Goal: Task Accomplishment & Management: Manage account settings

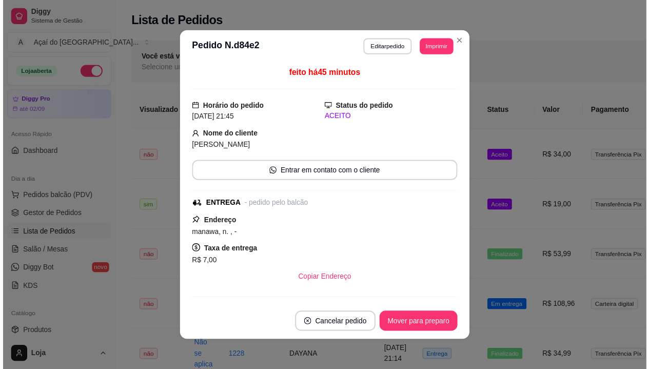
scroll to position [103, 0]
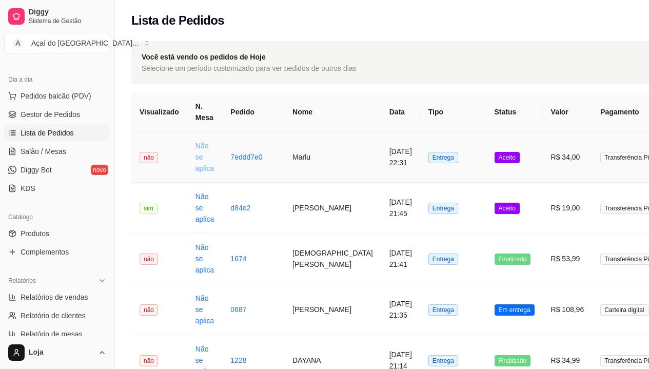
click at [202, 167] on link "Não se aplica" at bounding box center [205, 157] width 19 height 31
click at [187, 164] on td "Não se aplica" at bounding box center [204, 157] width 35 height 51
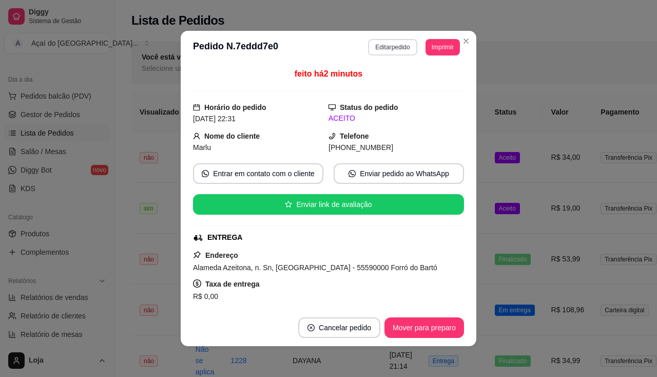
click at [388, 43] on button "Editar pedido" at bounding box center [392, 47] width 49 height 16
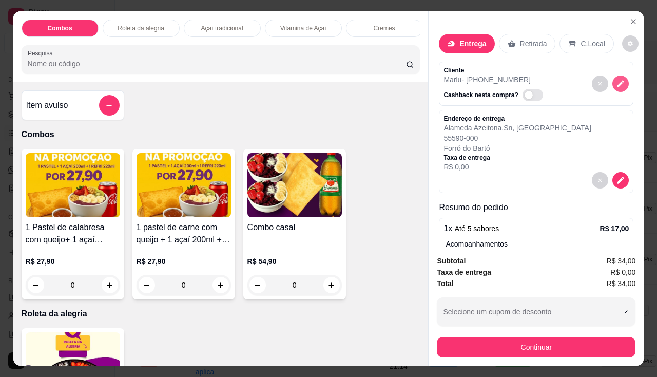
click at [617, 80] on icon "decrease-product-quantity" at bounding box center [620, 83] width 7 height 7
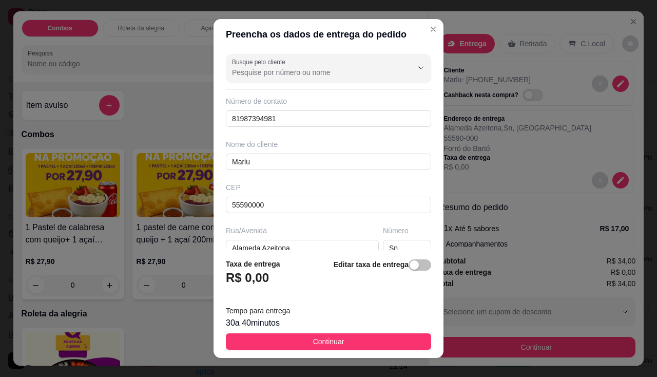
click at [416, 257] on footer "Taxa de entrega R$ 0,00 Editar taxa de entrega Tempo para entrega 30 a 40 minut…" at bounding box center [329, 304] width 230 height 108
click at [414, 264] on span "button" at bounding box center [420, 264] width 23 height 11
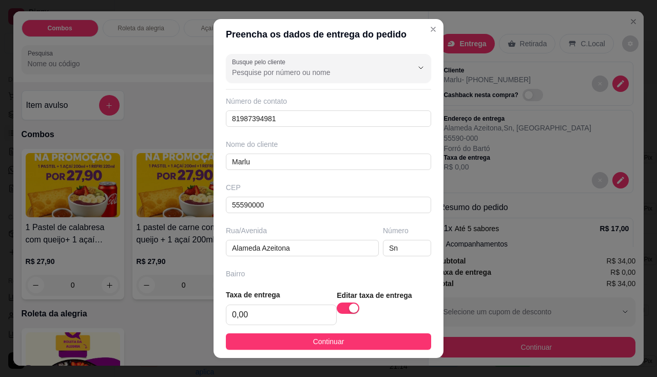
click at [278, 302] on div "Taxa de entrega 0,00" at bounding box center [281, 307] width 111 height 36
click at [266, 317] on input "0,00" at bounding box center [281, 315] width 110 height 20
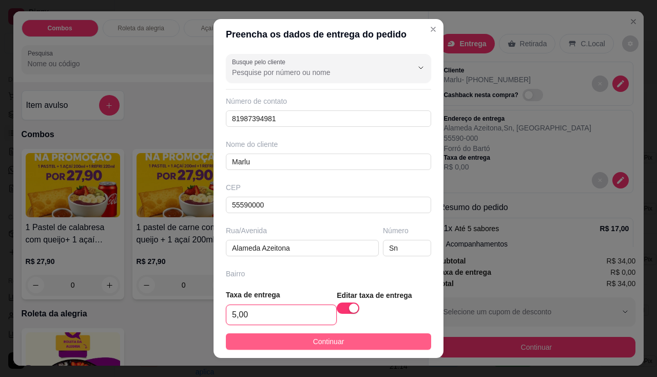
type input "5,00"
click at [270, 335] on button "Continuar" at bounding box center [328, 341] width 205 height 16
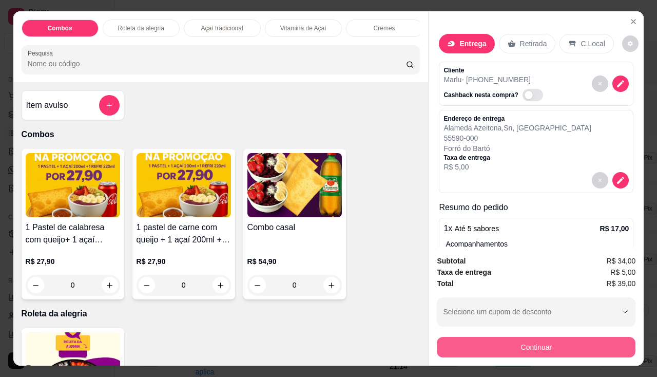
click at [482, 341] on button "Continuar" at bounding box center [536, 347] width 199 height 21
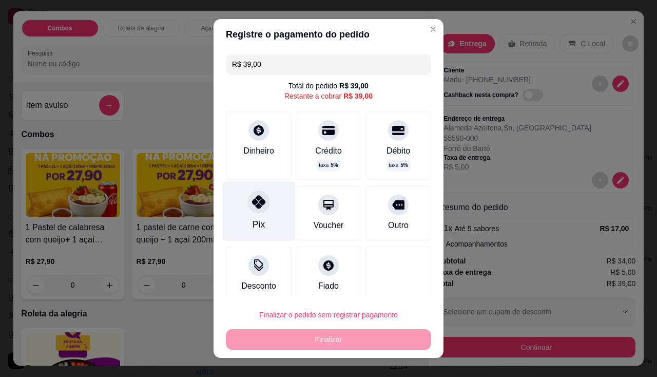
click at [264, 213] on div "Pix" at bounding box center [259, 211] width 72 height 60
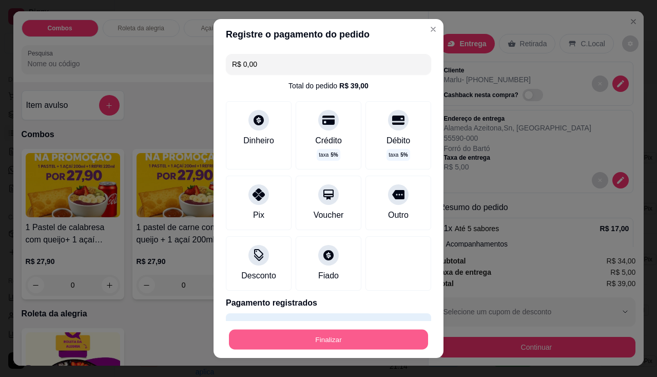
click at [312, 337] on button "Finalizar" at bounding box center [328, 340] width 199 height 20
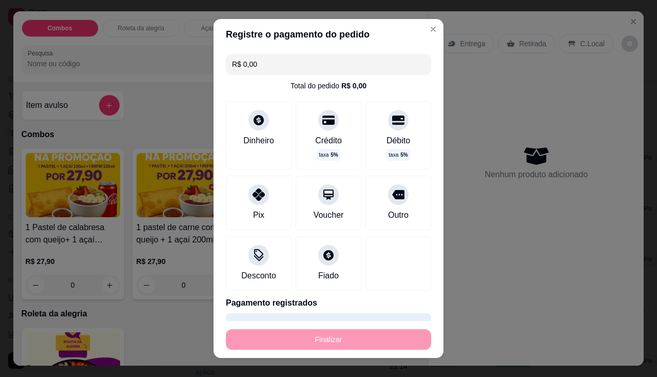
type input "-R$ 39,00"
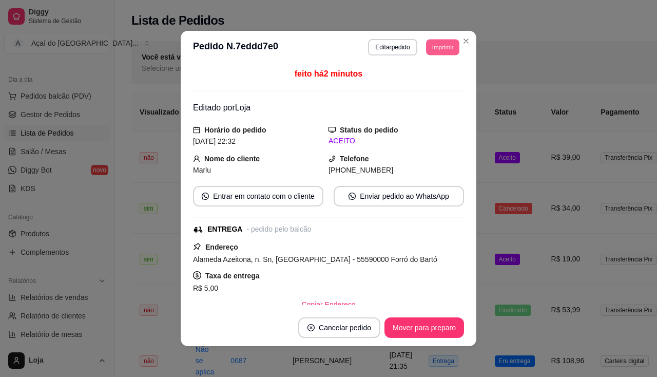
click at [448, 51] on button "Imprimir" at bounding box center [442, 47] width 33 height 16
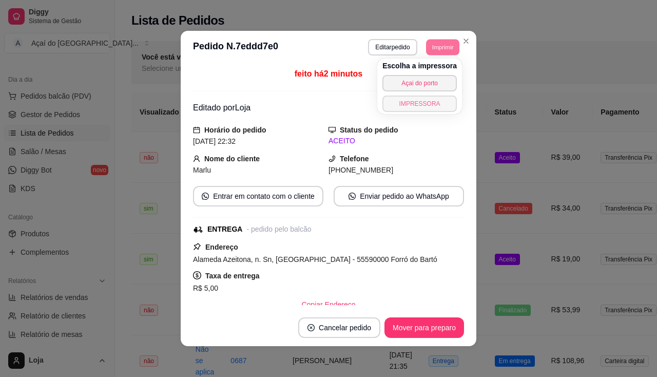
click at [438, 98] on button "IMPRESSORA" at bounding box center [419, 103] width 74 height 16
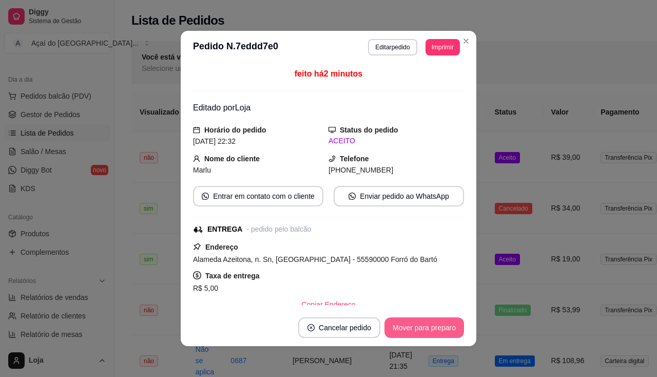
click at [430, 332] on button "Mover para preparo" at bounding box center [424, 327] width 80 height 21
click at [430, 332] on button "Mover para entrega" at bounding box center [424, 327] width 79 height 21
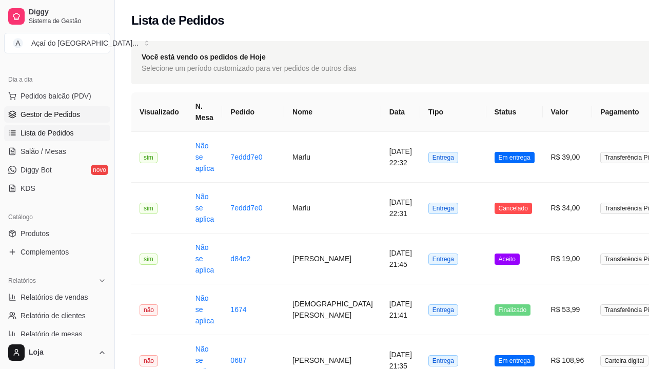
click at [64, 119] on span "Gestor de Pedidos" at bounding box center [51, 114] width 60 height 10
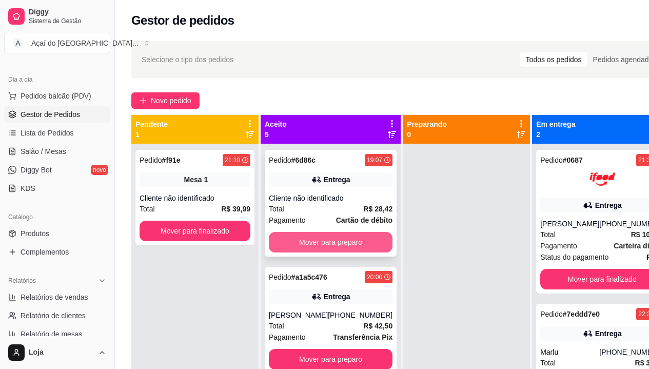
click at [293, 239] on button "Mover para preparo" at bounding box center [331, 242] width 124 height 21
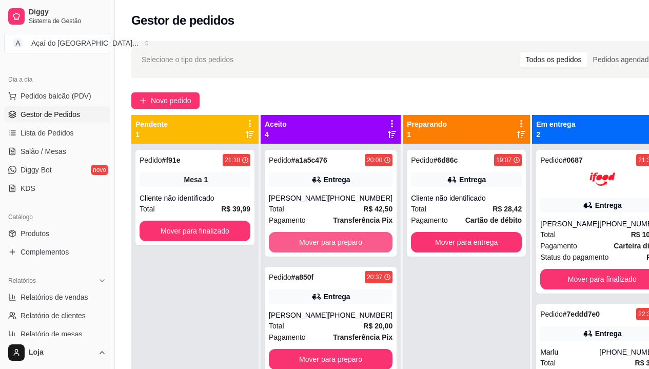
click at [293, 239] on button "Mover para preparo" at bounding box center [331, 242] width 124 height 21
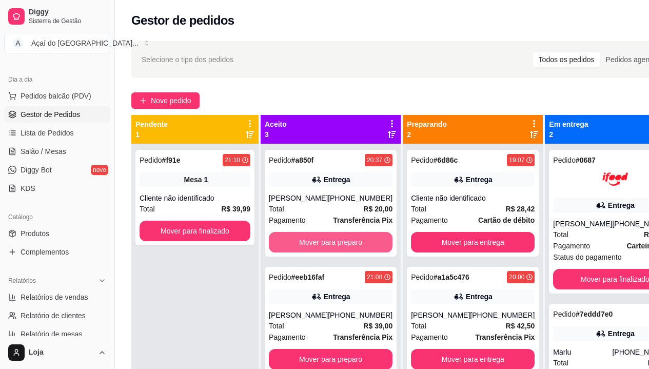
click at [293, 239] on button "Mover para preparo" at bounding box center [331, 242] width 124 height 21
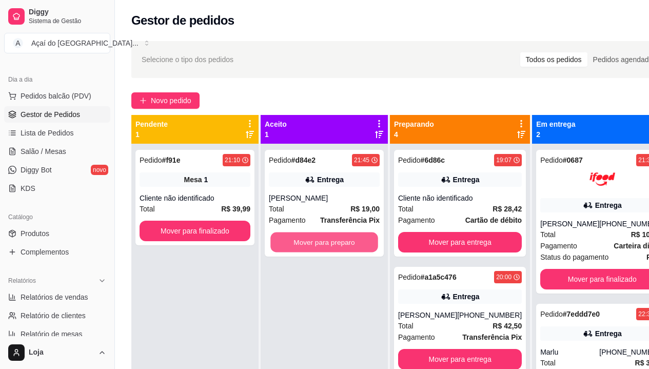
click at [293, 239] on button "Mover para preparo" at bounding box center [324, 243] width 108 height 20
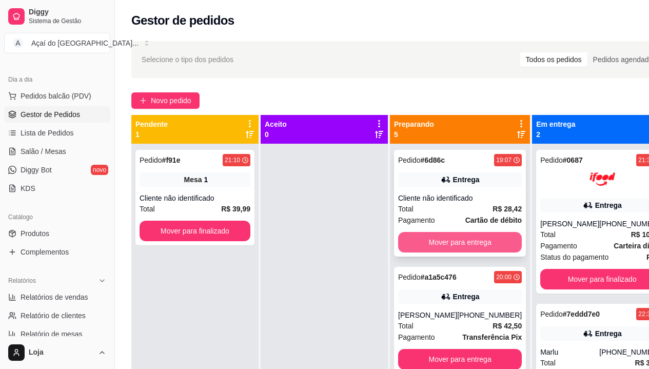
click at [419, 247] on button "Mover para entrega" at bounding box center [460, 242] width 124 height 21
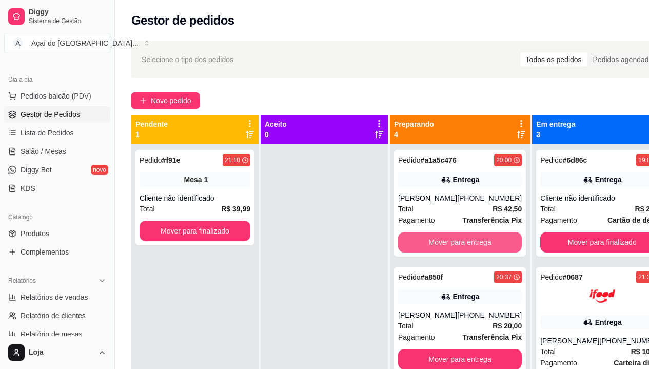
click at [419, 247] on button "Mover para entrega" at bounding box center [460, 242] width 124 height 21
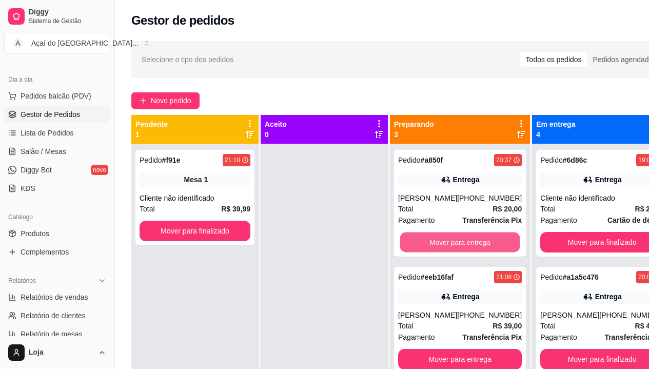
click at [419, 247] on button "Mover para entrega" at bounding box center [460, 243] width 120 height 20
click at [419, 247] on button "Mover para entrega" at bounding box center [460, 242] width 124 height 21
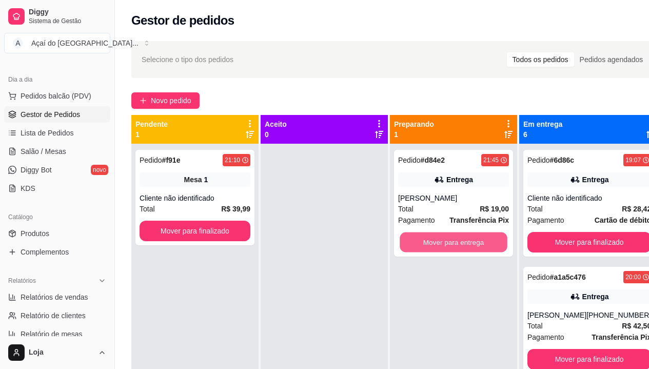
click at [419, 247] on button "Mover para entrega" at bounding box center [454, 243] width 108 height 20
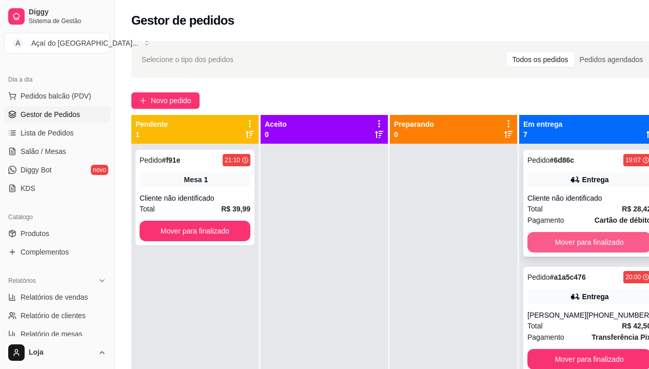
click at [553, 236] on button "Mover para finalizado" at bounding box center [590, 242] width 124 height 21
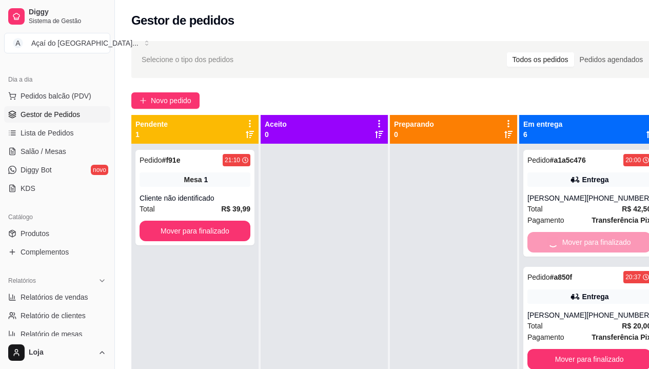
click at [553, 349] on button "Mover para finalizado" at bounding box center [590, 359] width 124 height 21
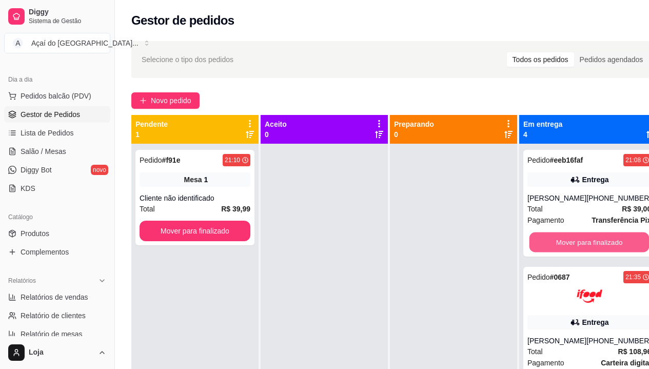
click at [553, 236] on button "Mover para finalizado" at bounding box center [590, 243] width 120 height 20
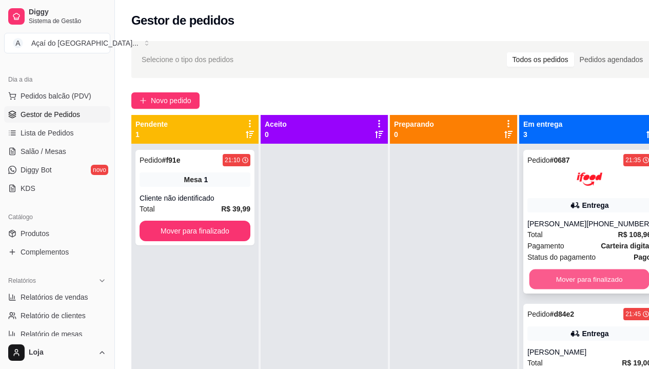
click at [563, 273] on button "Mover para finalizado" at bounding box center [590, 279] width 120 height 20
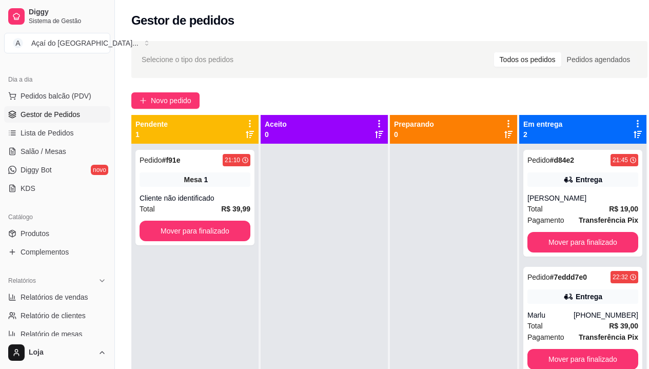
click at [563, 273] on strong "# 7eddd7e0" at bounding box center [568, 277] width 37 height 8
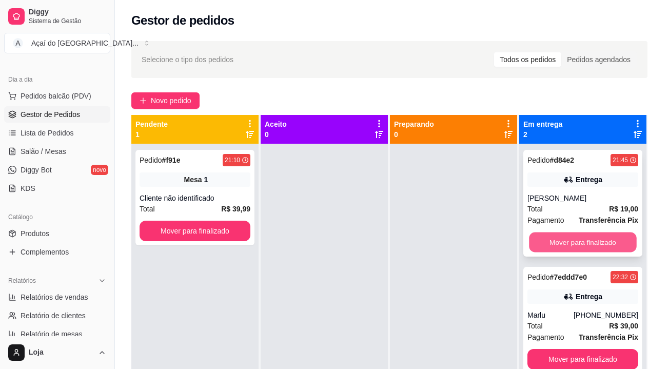
click at [566, 243] on button "Mover para finalizado" at bounding box center [583, 243] width 108 height 20
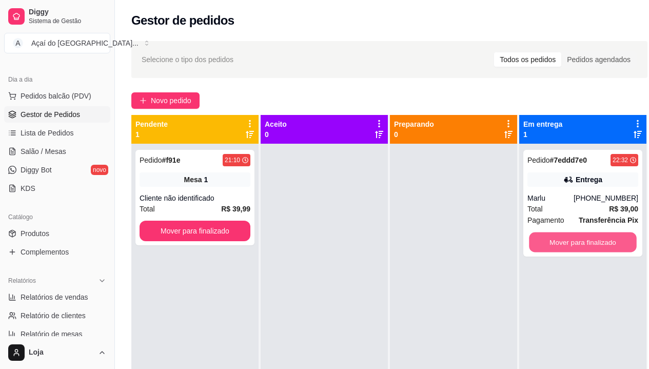
click at [566, 243] on button "Mover para finalizado" at bounding box center [583, 243] width 108 height 20
